Goal: Find specific page/section: Find specific page/section

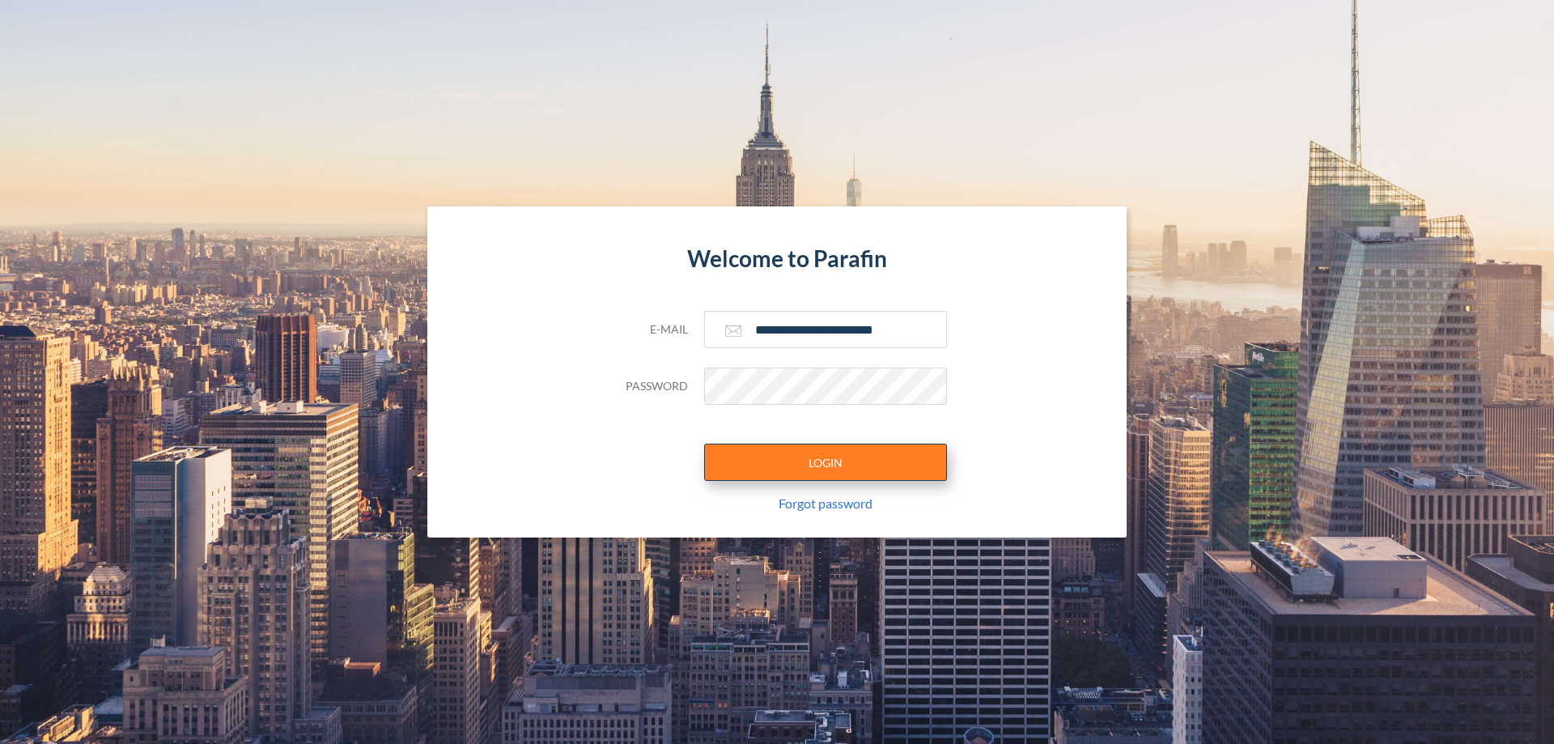
click at [825, 462] on button "LOGIN" at bounding box center [825, 461] width 243 height 37
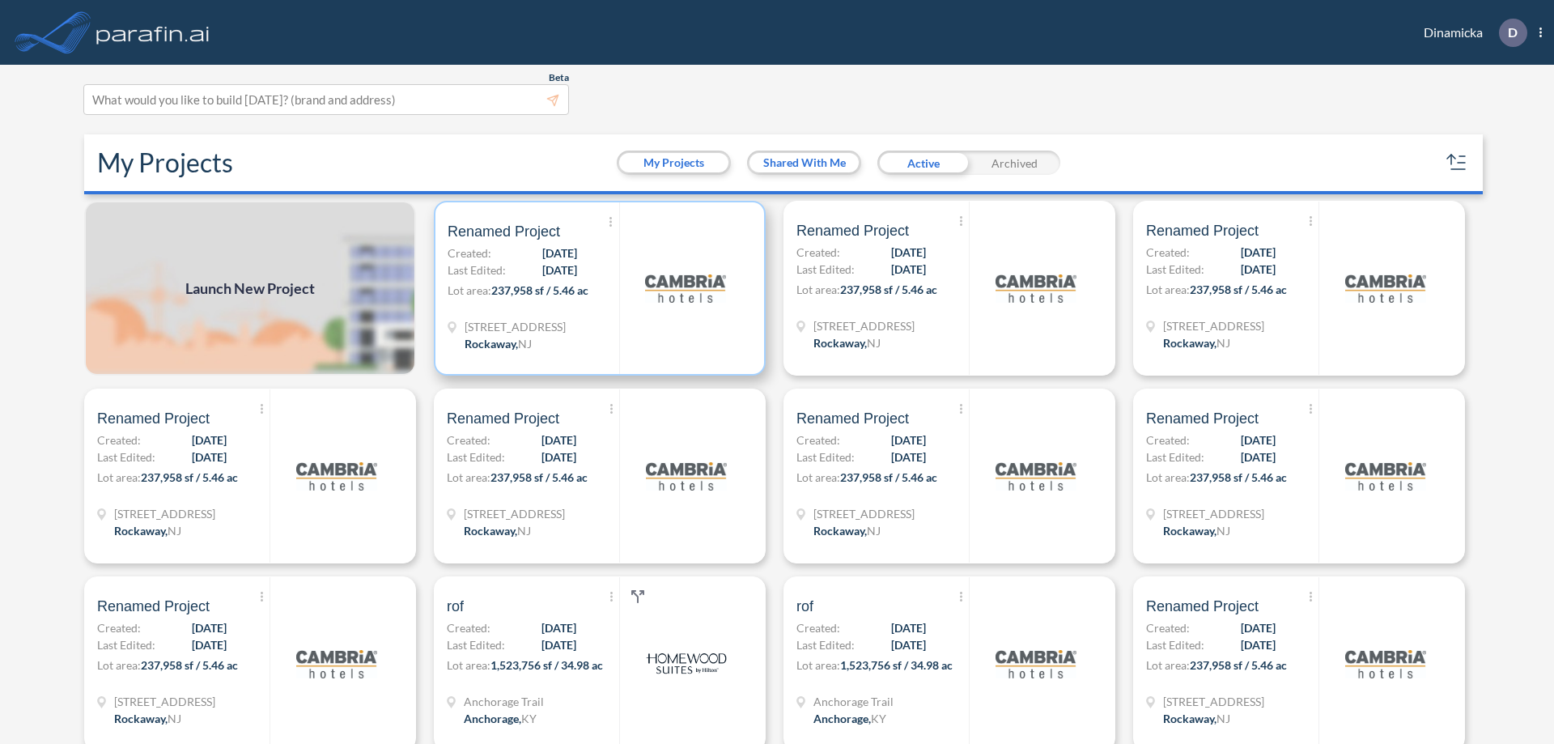
scroll to position [4, 0]
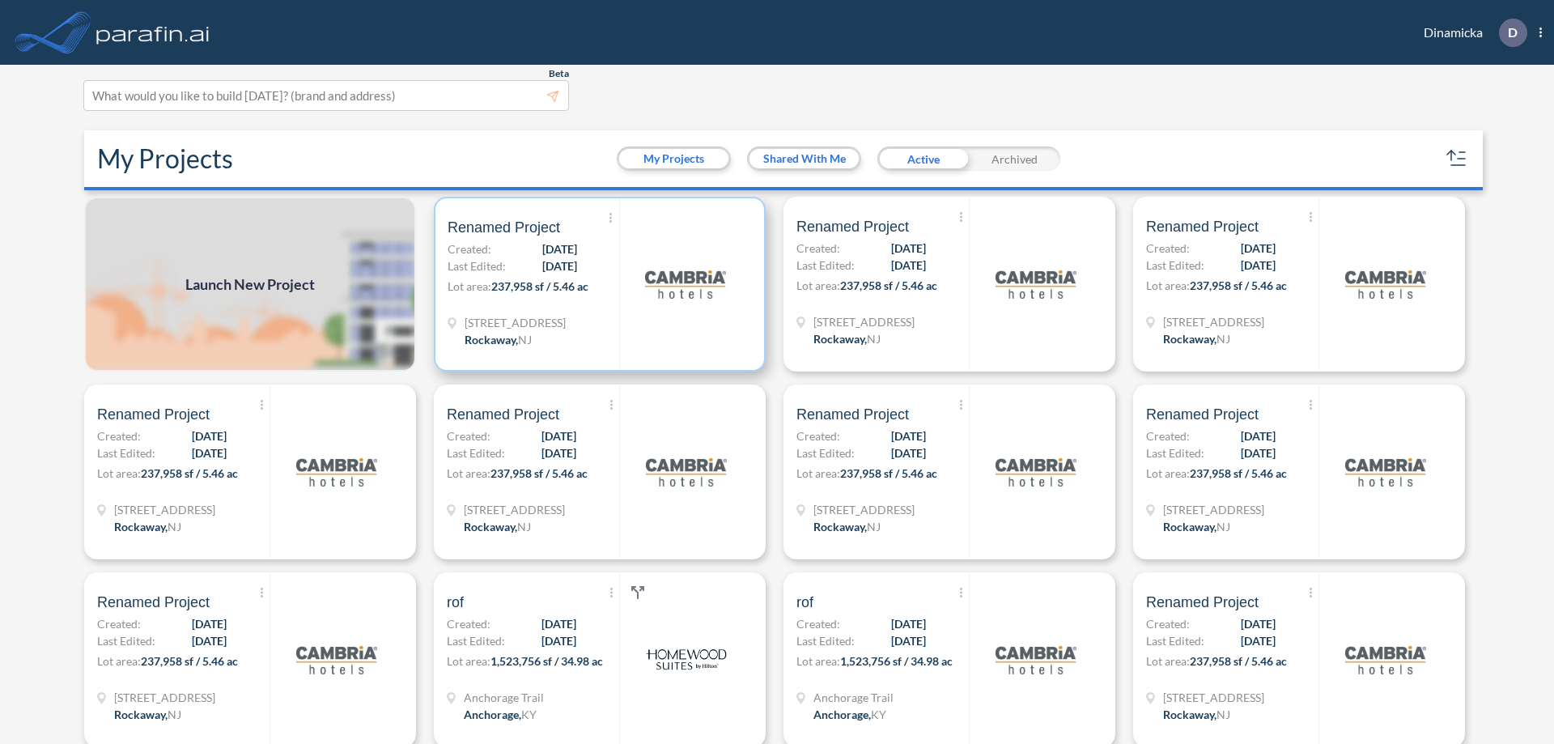
click at [596, 284] on p "Lot area: 237,958 sf / 5.46 ac" at bounding box center [533, 289] width 172 height 23
